Goal: Task Accomplishment & Management: Manage account settings

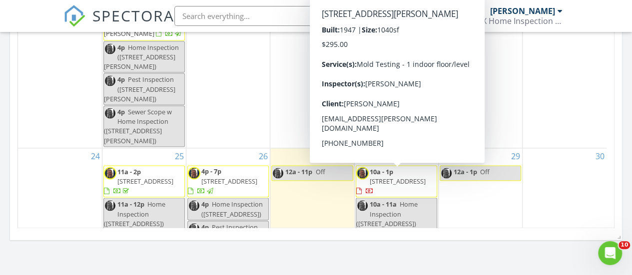
scroll to position [687, 0]
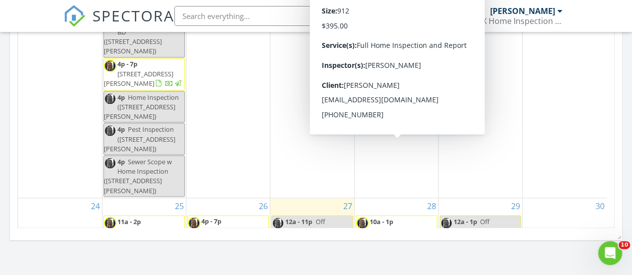
click at [394, 226] on span "2945 Parkwood St, Trenton 48183" at bounding box center [398, 230] width 56 height 9
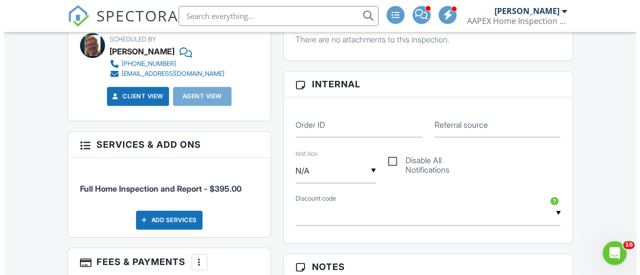
scroll to position [500, 0]
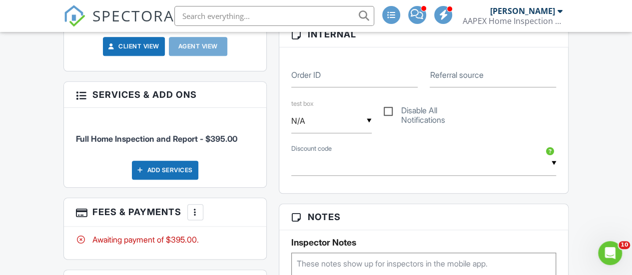
click at [171, 167] on div "Add Services" at bounding box center [165, 170] width 66 height 19
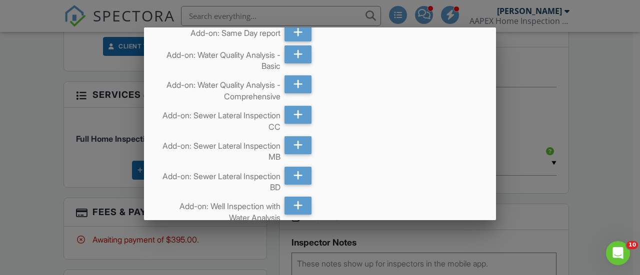
scroll to position [300, 0]
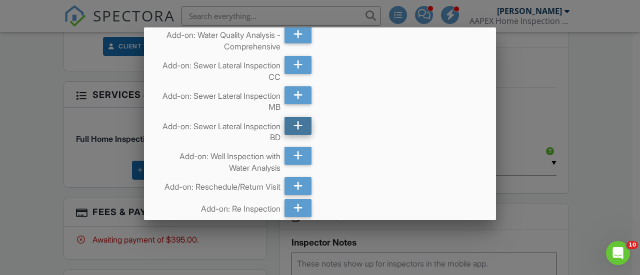
click at [293, 135] on icon at bounding box center [297, 126] width 9 height 18
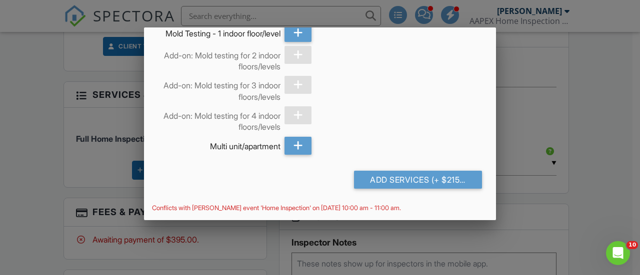
scroll to position [862, 0]
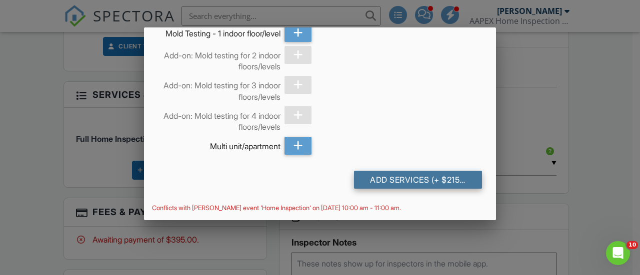
click at [374, 180] on div "Add Services (+ $215.0)" at bounding box center [418, 180] width 128 height 18
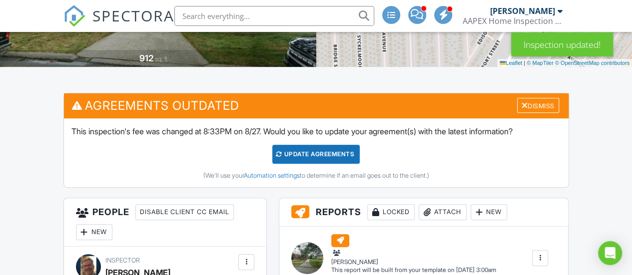
click at [314, 156] on div "Update Agreements" at bounding box center [315, 154] width 87 height 19
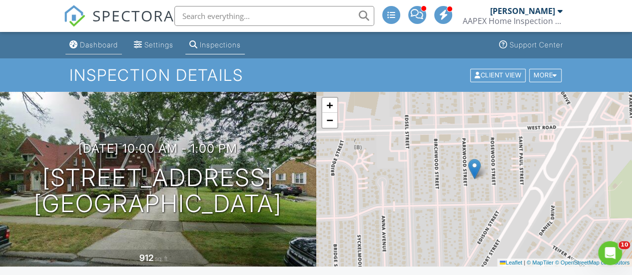
click at [90, 44] on div "Dashboard" at bounding box center [99, 44] width 38 height 8
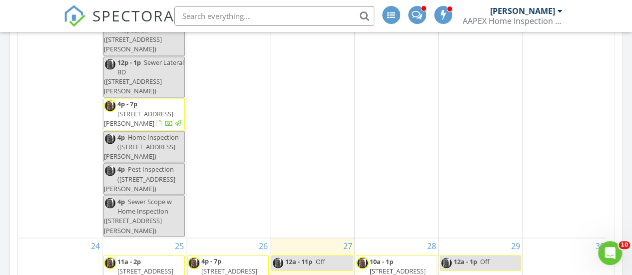
scroll to position [600, 0]
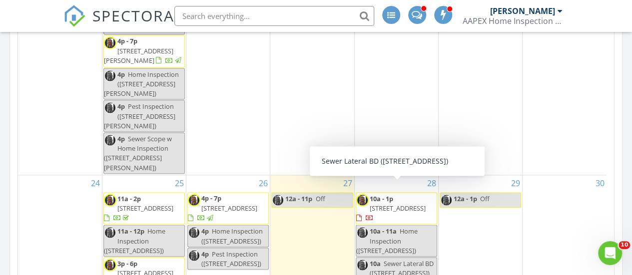
drag, startPoint x: 384, startPoint y: 146, endPoint x: 380, endPoint y: 133, distance: 13.1
click at [380, 203] on span "2945 Parkwood St, Trenton 48183" at bounding box center [398, 207] width 56 height 9
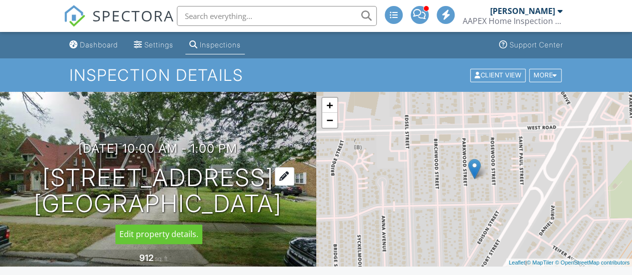
click at [114, 176] on h1 "2945 Parkwood St Trenton, MI 48183" at bounding box center [158, 191] width 248 height 53
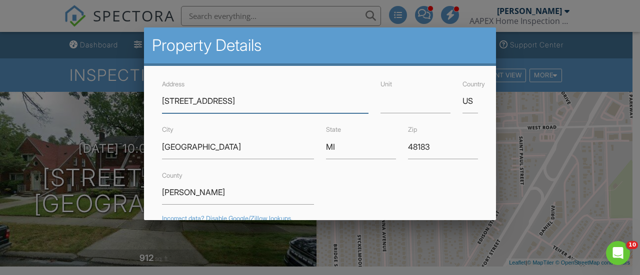
click at [181, 103] on input "2945 Parkwood St" at bounding box center [265, 101] width 206 height 24
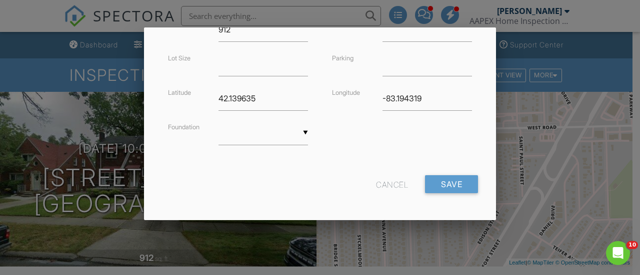
scroll to position [305, 0]
type input "2946 Parkwood St"
click at [435, 184] on input "Save" at bounding box center [451, 184] width 53 height 18
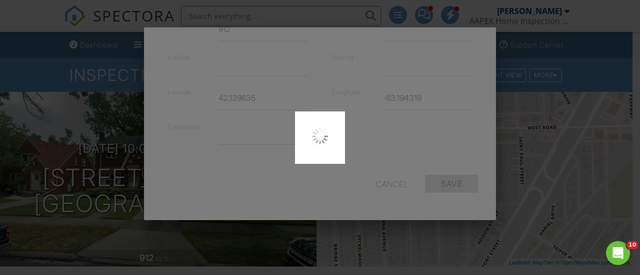
type input "42.1396362"
type input "-83.19496819999999"
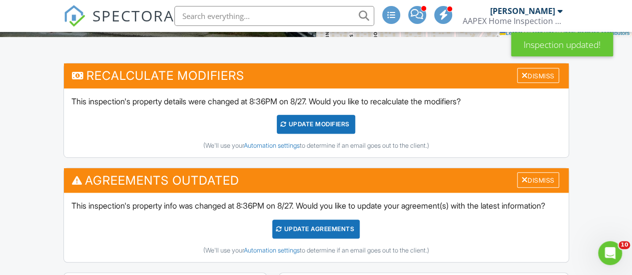
scroll to position [250, 0]
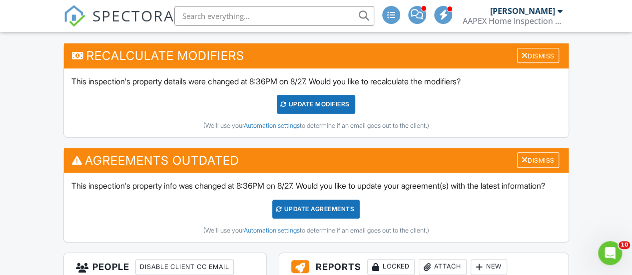
click at [304, 106] on div "UPDATE Modifiers" at bounding box center [316, 104] width 78 height 19
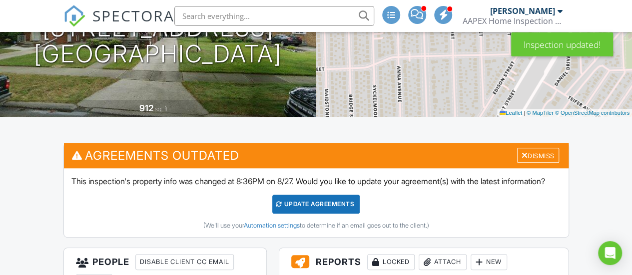
click at [303, 214] on div "Update Agreements" at bounding box center [315, 204] width 87 height 19
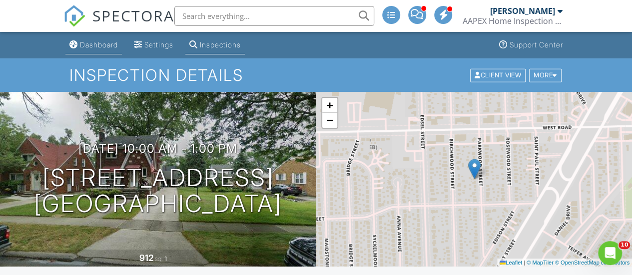
click at [80, 46] on div "Dashboard" at bounding box center [99, 44] width 38 height 8
